Goal: Obtain resource: Download file/media

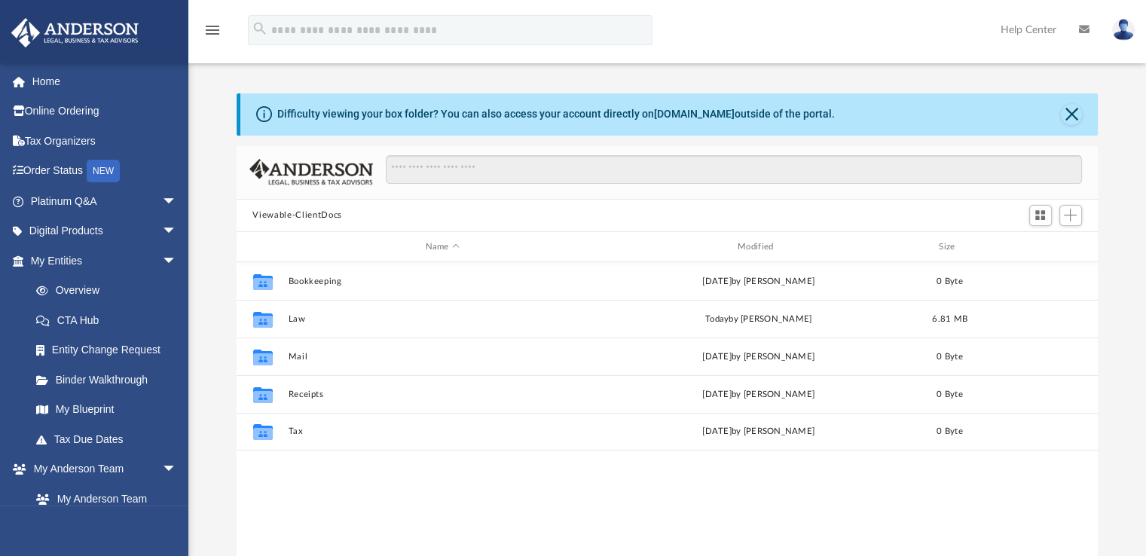
scroll to position [331, 850]
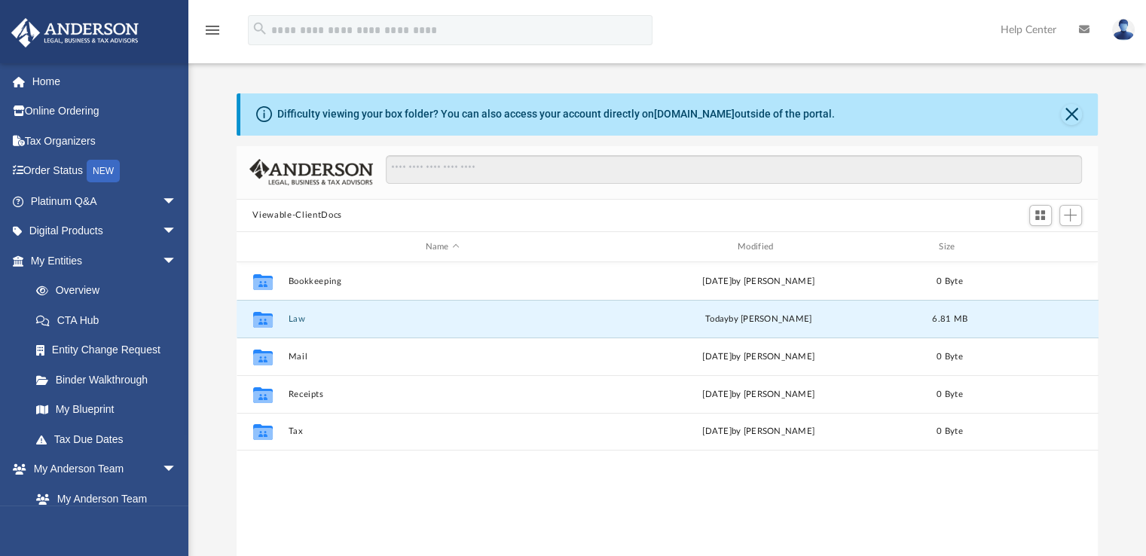
click at [288, 322] on button "Law" at bounding box center [442, 319] width 309 height 10
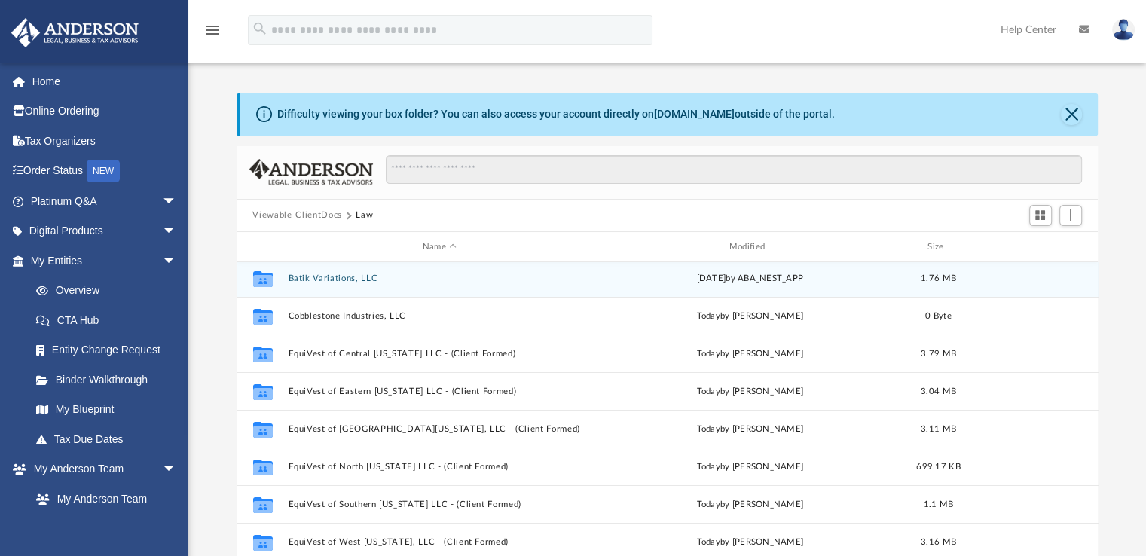
scroll to position [0, 0]
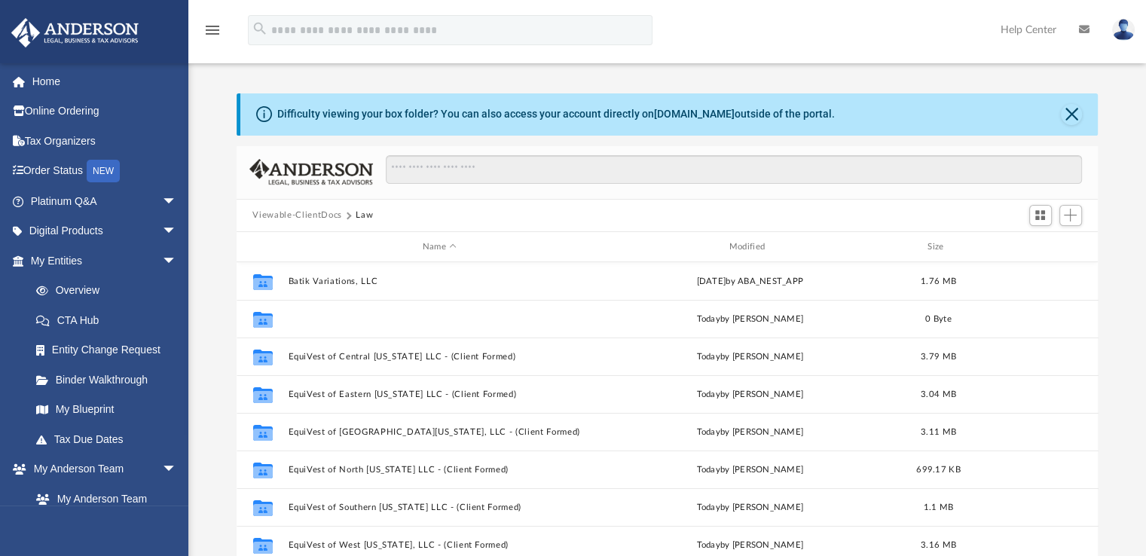
click at [298, 314] on button "Cobblestone Industries, LLC" at bounding box center [440, 319] width 304 height 10
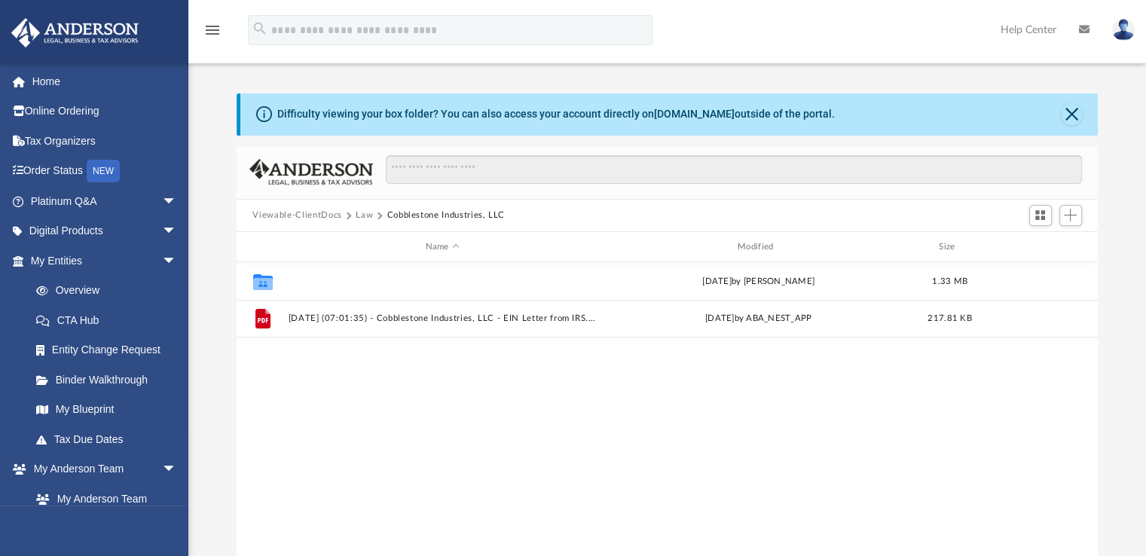
click at [291, 280] on button "Initial Docs" at bounding box center [442, 281] width 309 height 10
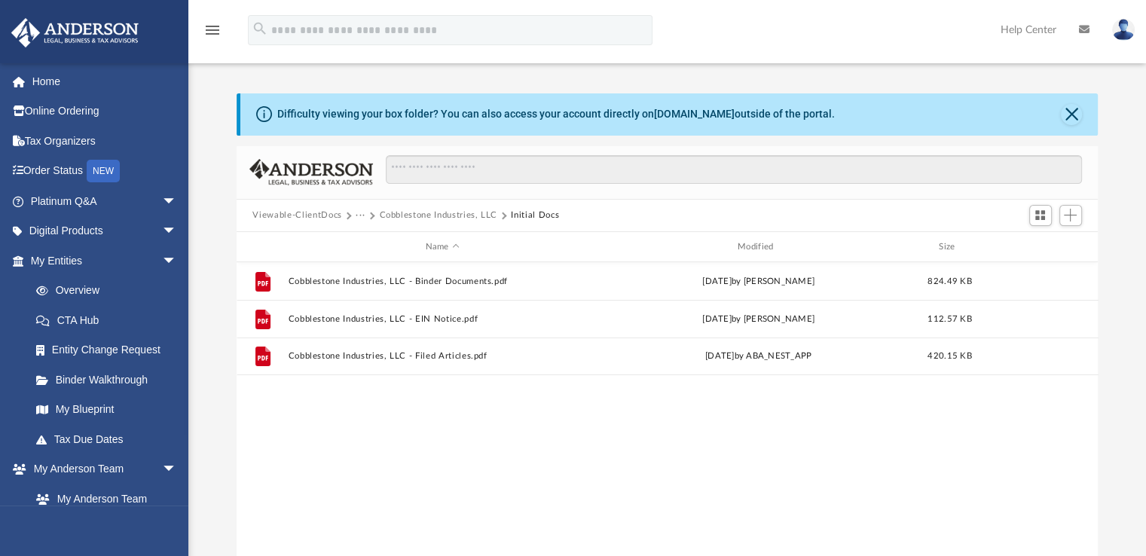
click at [392, 215] on button "Cobblestone Industries, LLC" at bounding box center [438, 216] width 118 height 14
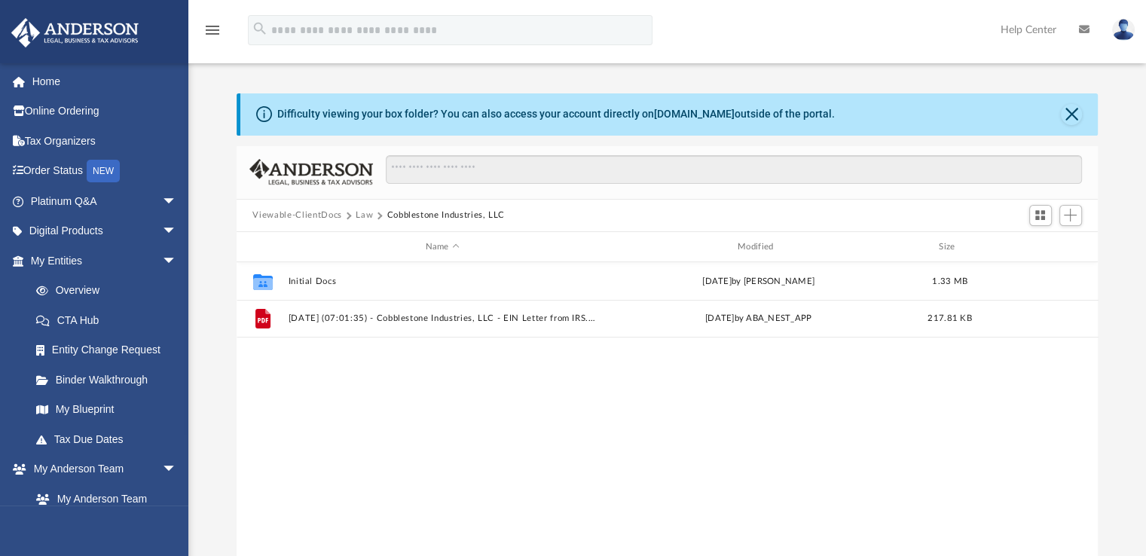
click at [347, 215] on span at bounding box center [348, 216] width 8 height 8
click at [360, 215] on button "Law" at bounding box center [364, 216] width 17 height 14
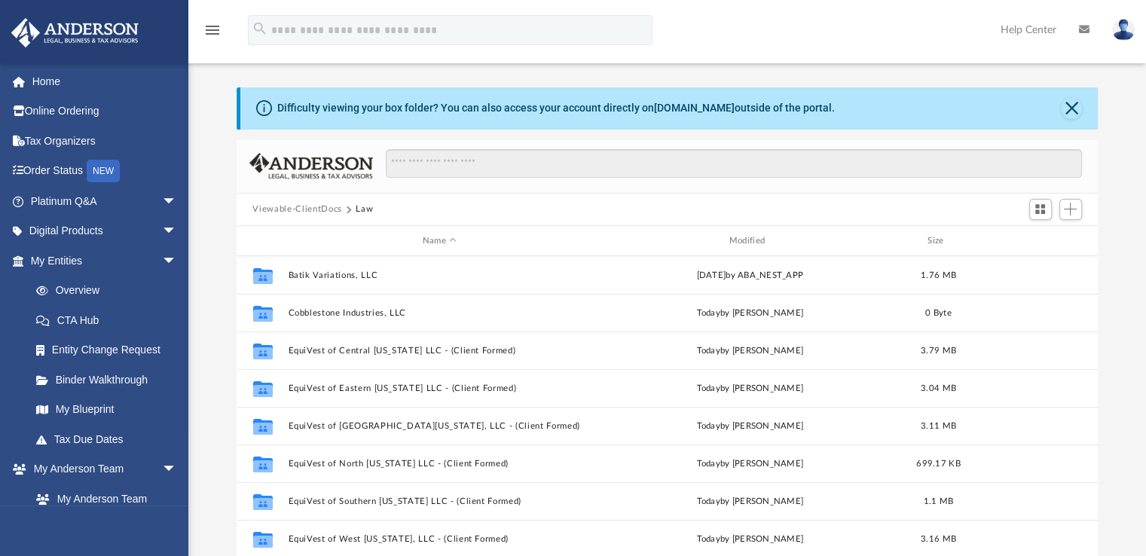
scroll to position [6, 0]
click at [325, 349] on button "EquiVest of Central [US_STATE] LLC - (Client Formed)" at bounding box center [440, 351] width 304 height 10
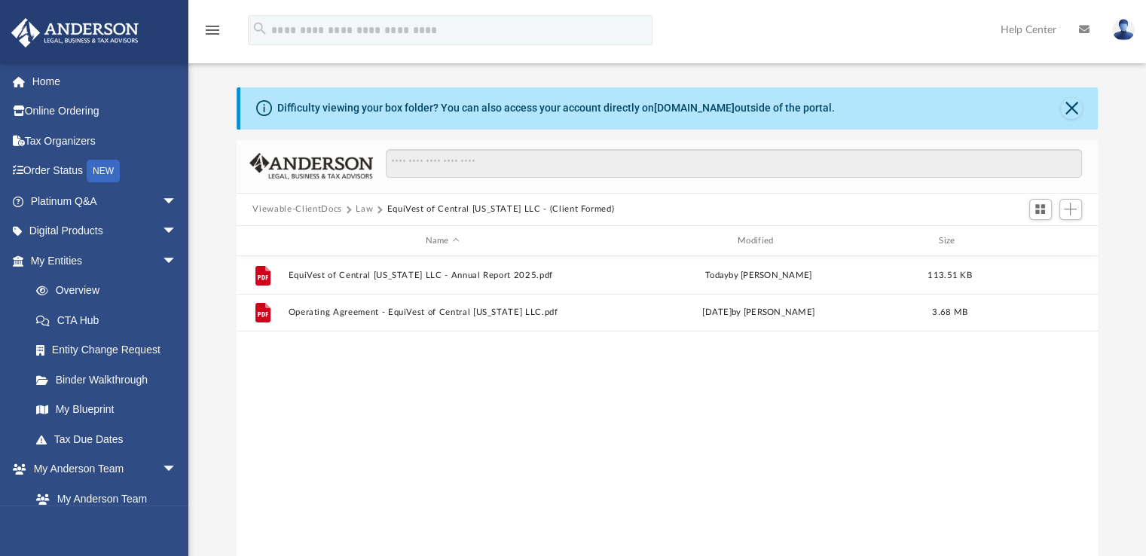
click at [325, 349] on div "File EquiVest of Central [US_STATE] LLC - Annual Report 2025.pdf [DATE] by [PER…" at bounding box center [668, 412] width 862 height 312
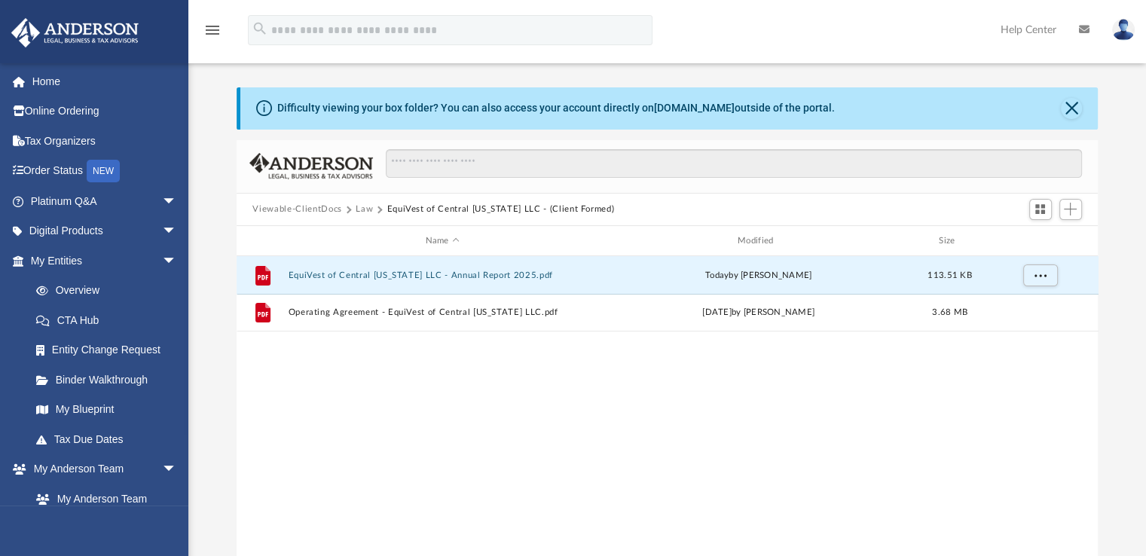
click at [353, 276] on button "EquiVest of Central [US_STATE] LLC - Annual Report 2025.pdf" at bounding box center [442, 275] width 309 height 10
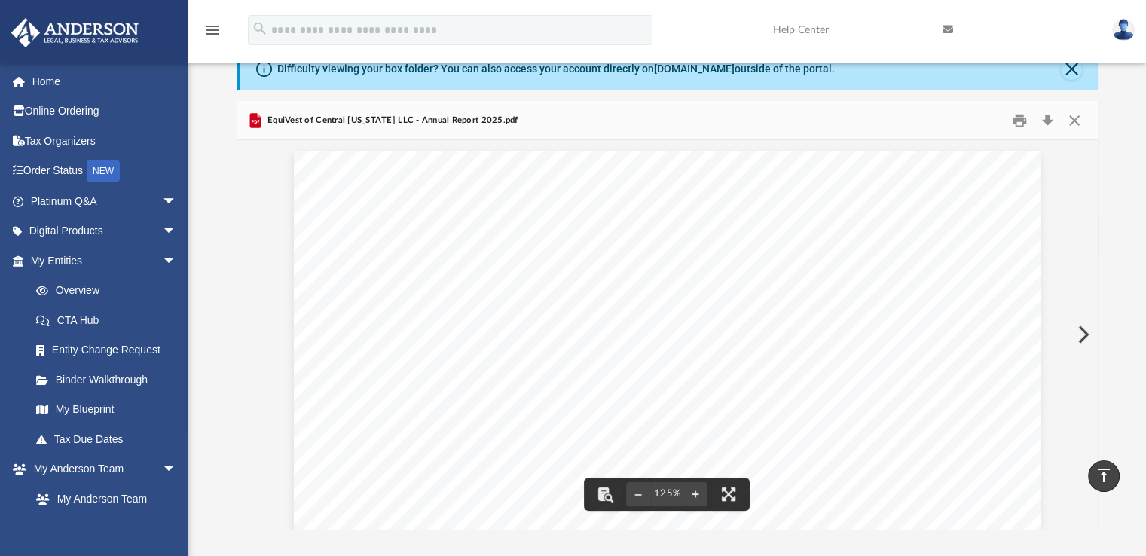
scroll to position [0, 0]
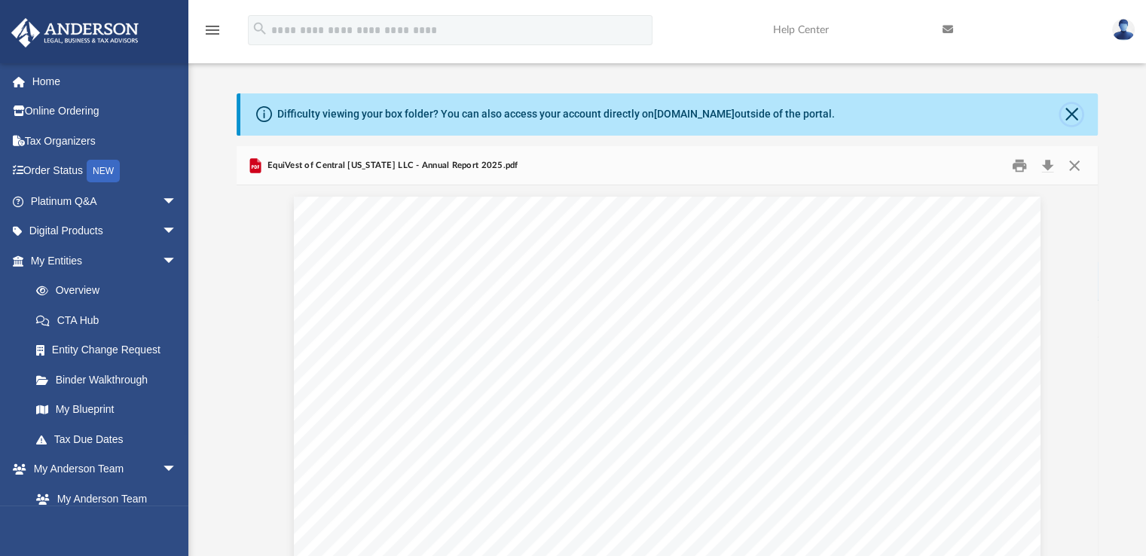
click at [1069, 111] on button "Close" at bounding box center [1071, 114] width 21 height 21
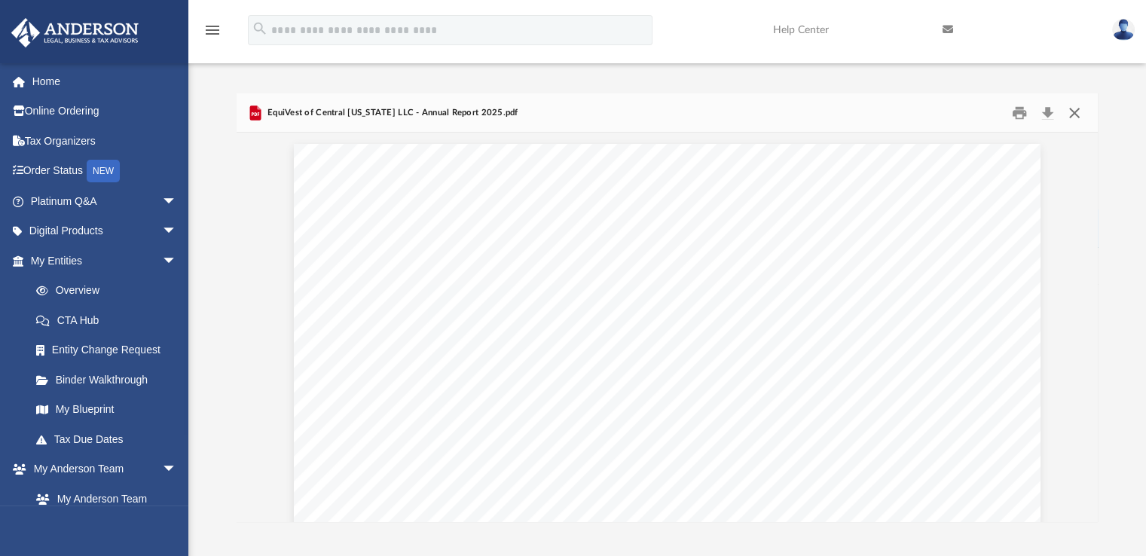
click at [1069, 111] on button "Close" at bounding box center [1074, 112] width 27 height 23
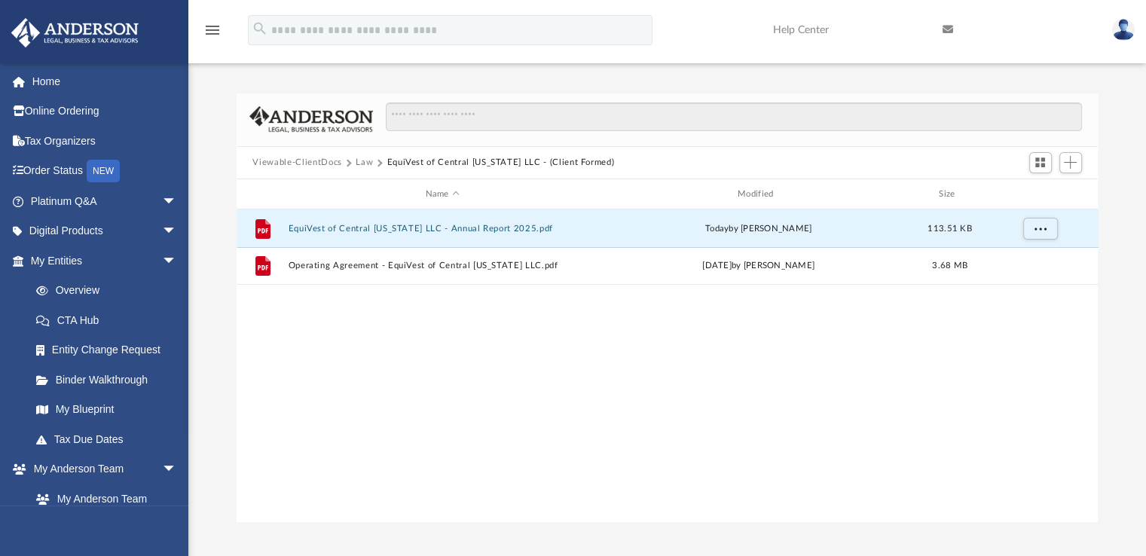
click at [484, 166] on button "EquiVest of Central [US_STATE] LLC - (Client Formed)" at bounding box center [500, 163] width 228 height 14
click at [362, 166] on button "Law" at bounding box center [364, 163] width 17 height 14
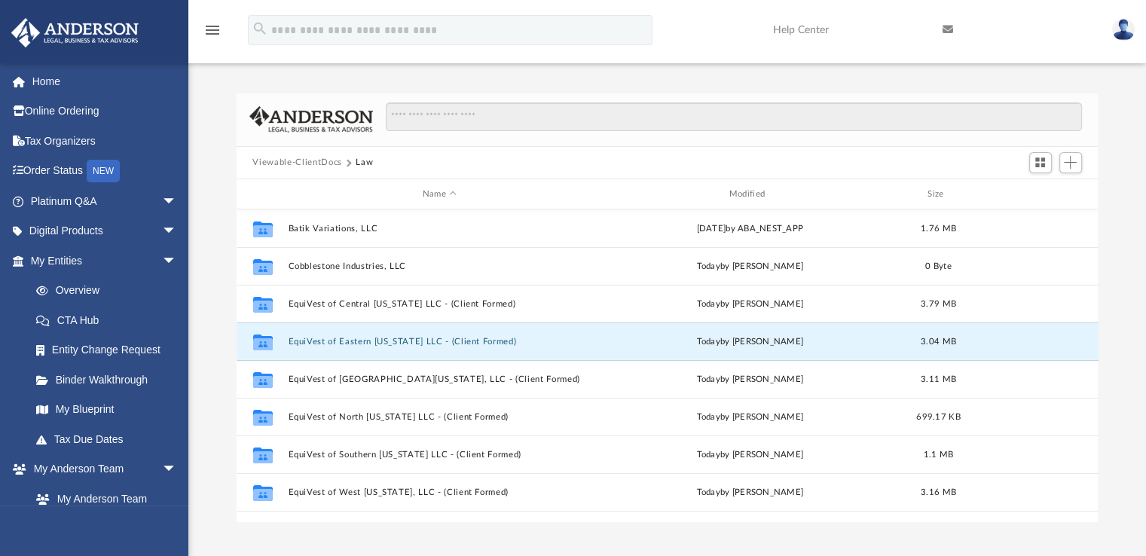
click at [352, 337] on button "EquiVest of Eastern [US_STATE] LLC - (Client Formed)" at bounding box center [440, 342] width 304 height 10
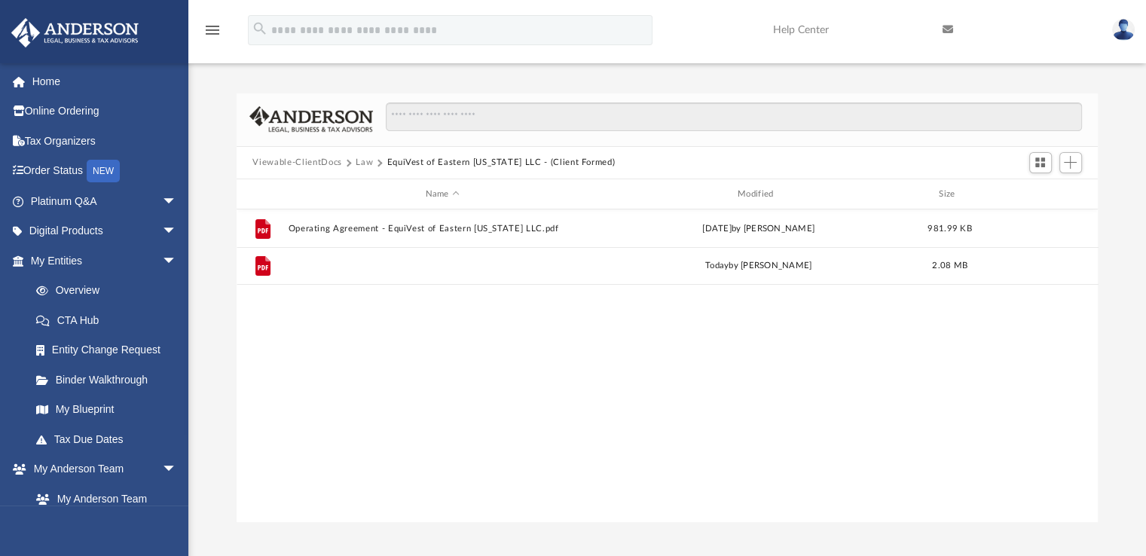
click at [370, 270] on button "State of OH Certificate .pdf" at bounding box center [442, 266] width 309 height 10
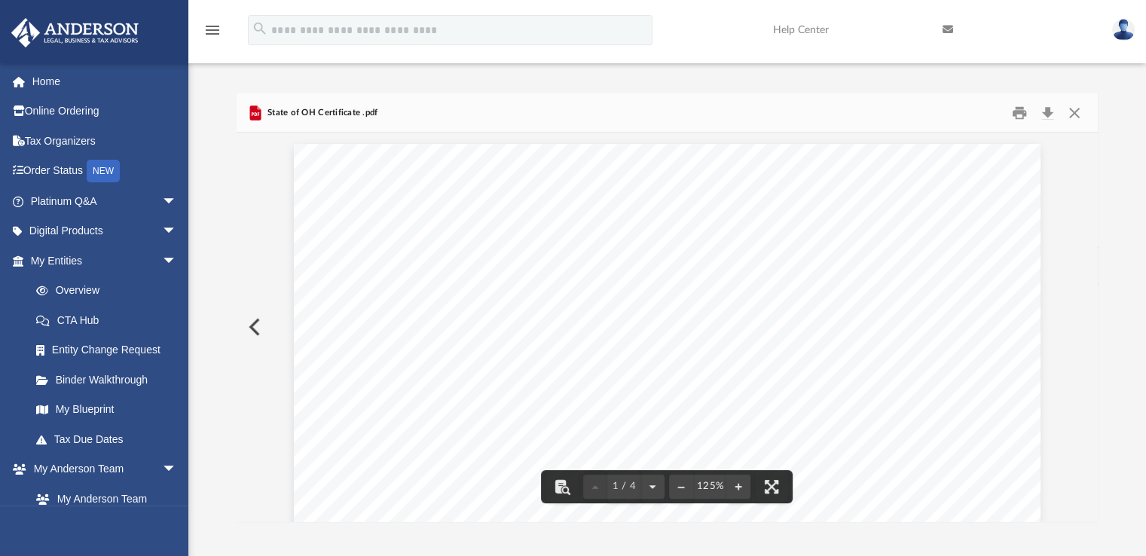
click at [256, 334] on button "Preview" at bounding box center [253, 327] width 33 height 42
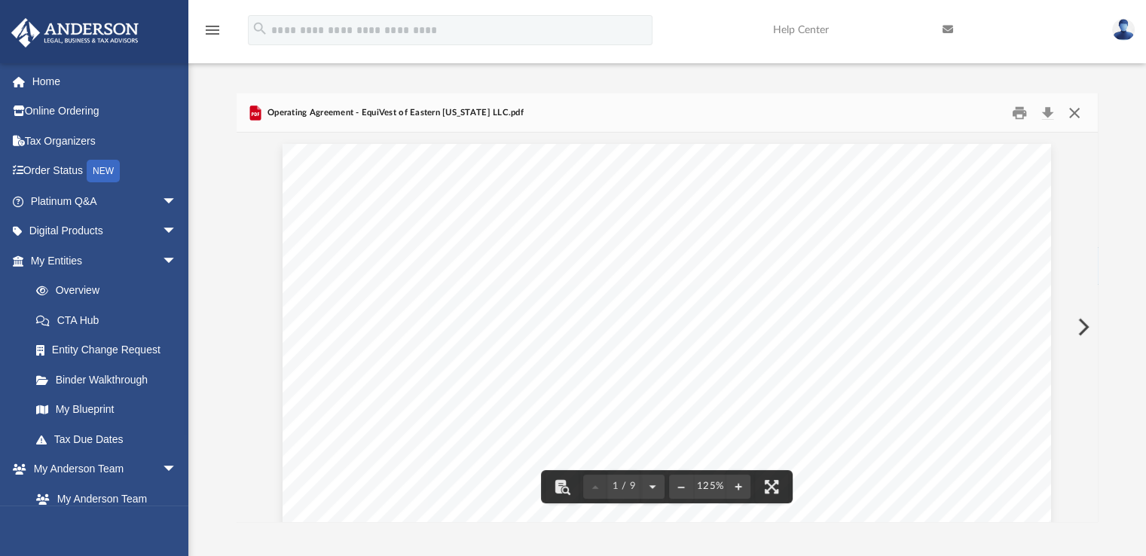
click at [1073, 109] on button "Close" at bounding box center [1074, 112] width 27 height 23
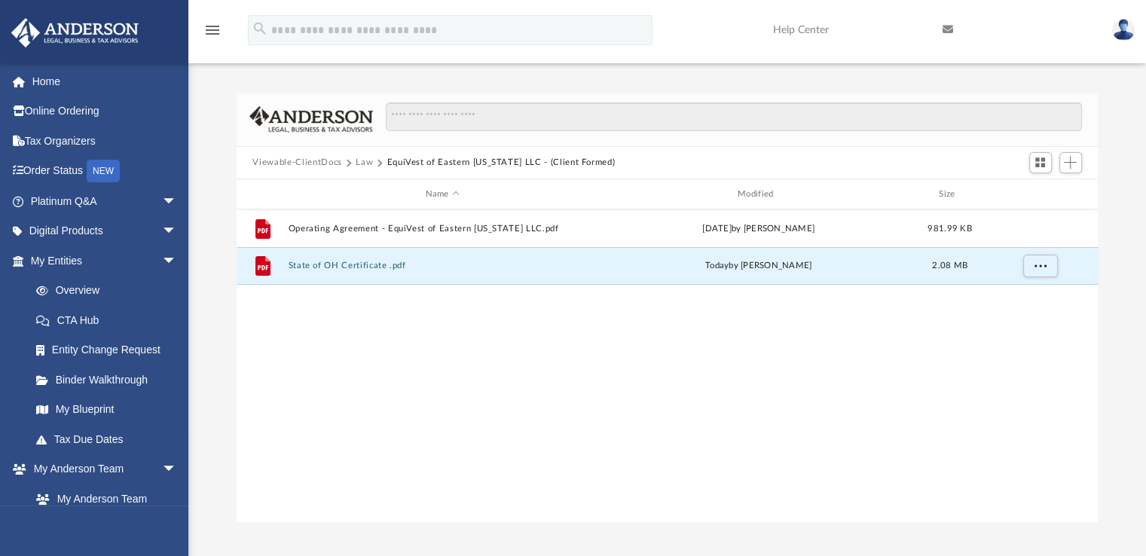
click at [365, 163] on button "Law" at bounding box center [364, 163] width 17 height 14
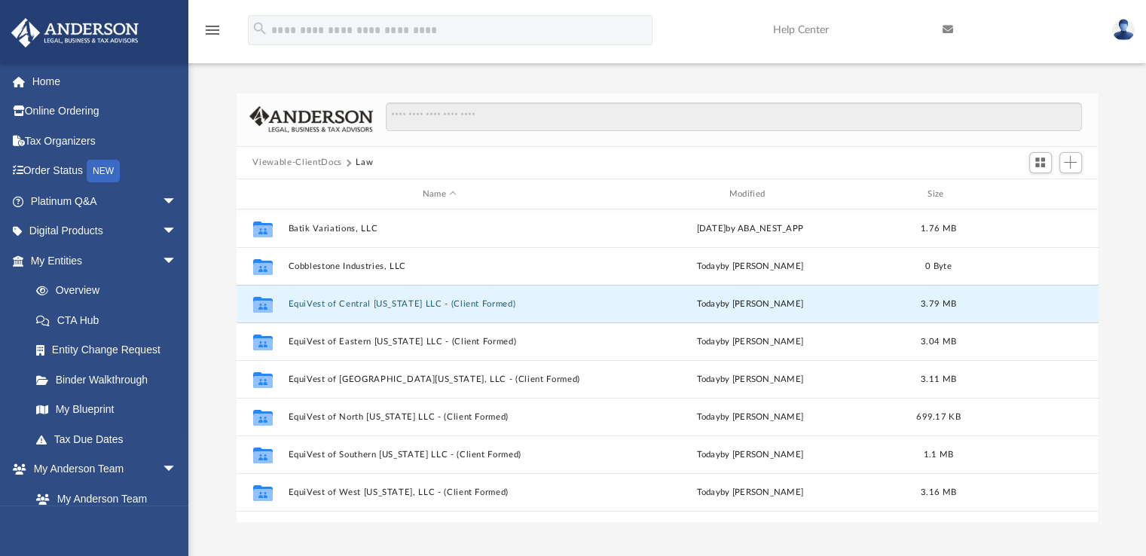
click at [374, 302] on button "EquiVest of Central [US_STATE] LLC - (Client Formed)" at bounding box center [440, 304] width 304 height 10
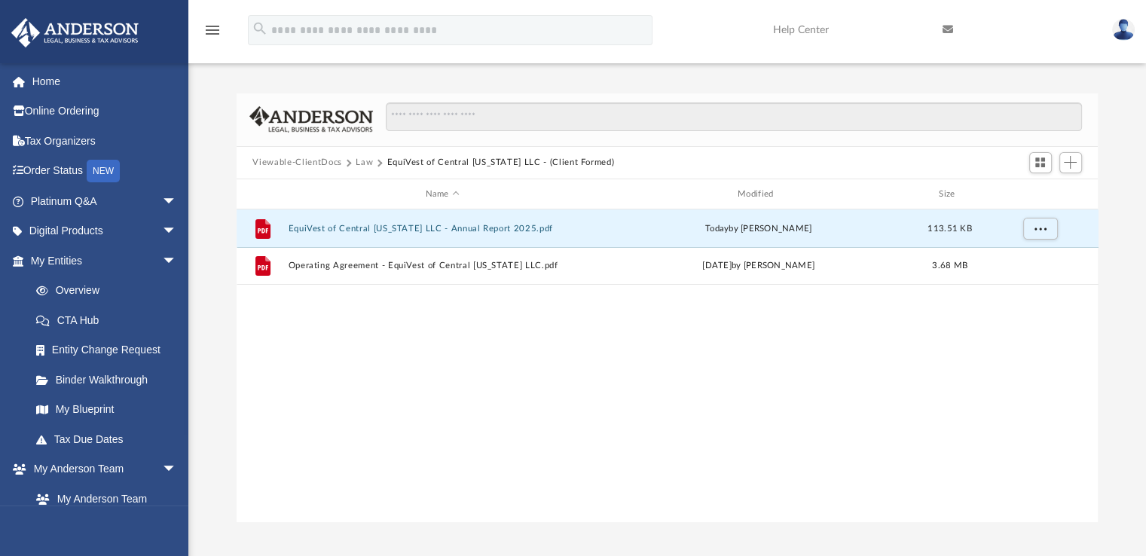
click at [389, 229] on button "EquiVest of Central [US_STATE] LLC - Annual Report 2025.pdf" at bounding box center [442, 229] width 309 height 10
